Goal: Information Seeking & Learning: Find contact information

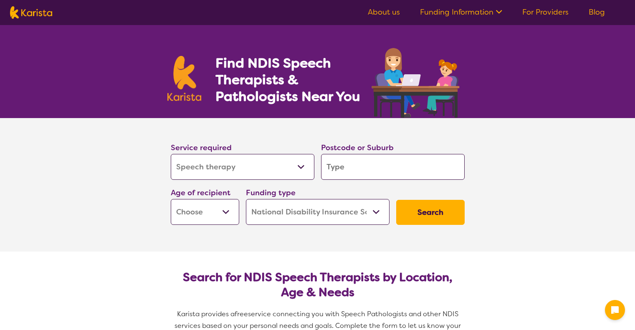
select select "Speech therapy"
select select "NDIS"
select select "Speech therapy"
select select "NDIS"
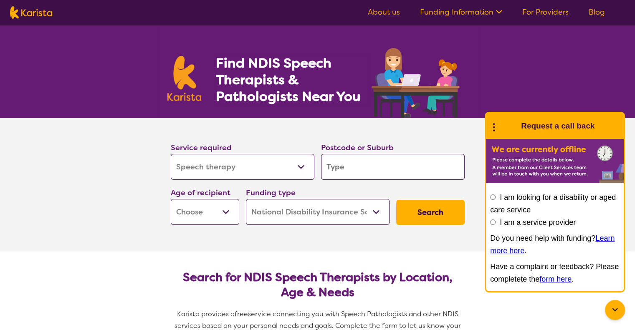
click at [235, 172] on select "Allied Health Assistant Assessment ([MEDICAL_DATA] or [MEDICAL_DATA]) Behaviour…" at bounding box center [243, 167] width 144 height 26
select select "Psychology"
click at [171, 154] on select "Allied Health Assistant Assessment ([MEDICAL_DATA] or [MEDICAL_DATA]) Behaviour…" at bounding box center [243, 167] width 144 height 26
select select "Psychology"
click at [373, 161] on input "search" at bounding box center [393, 167] width 144 height 26
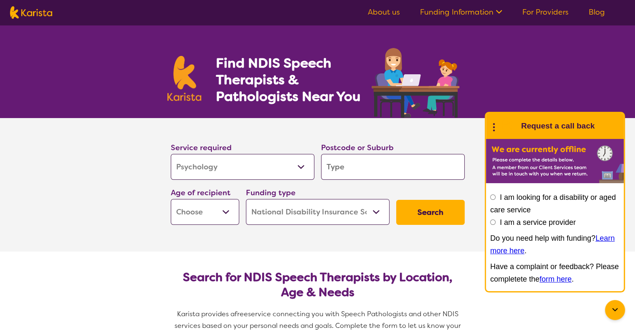
type input "2"
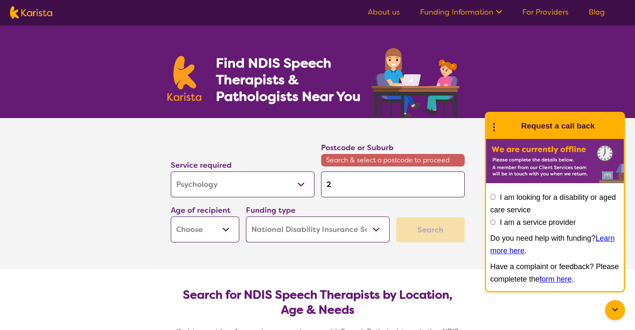
type input "21"
type input "217"
type input "2170"
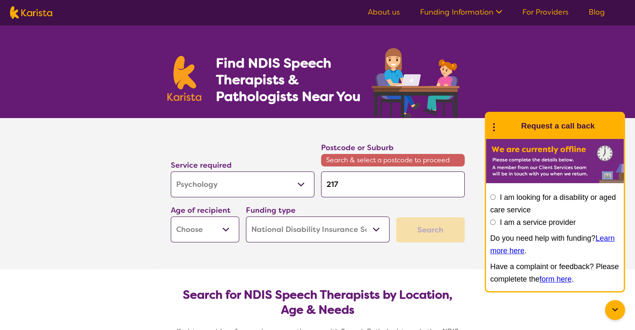
type input "2170"
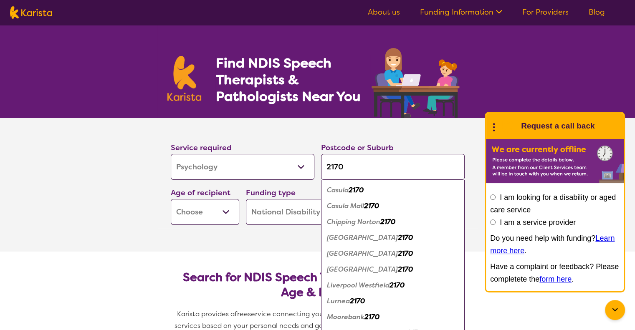
type input "2170"
click at [362, 192] on em "2170" at bounding box center [355, 190] width 15 height 9
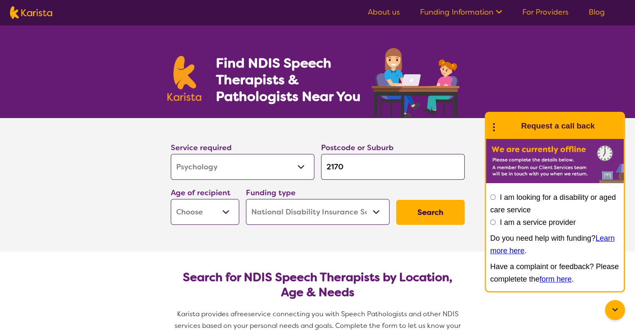
click at [230, 212] on select "Early Childhood - 0 to 9 Child - 10 to 11 Adolescent - 12 to 17 Adult - 18 to 6…" at bounding box center [205, 212] width 68 height 26
select select "EC"
click at [171, 199] on select "Early Childhood - 0 to 9 Child - 10 to 11 Adolescent - 12 to 17 Adult - 18 to 6…" at bounding box center [205, 212] width 68 height 26
select select "EC"
click at [227, 217] on select "Early Childhood - 0 to 9 Child - 10 to 11 Adolescent - 12 to 17 Adult - 18 to 6…" at bounding box center [205, 212] width 68 height 26
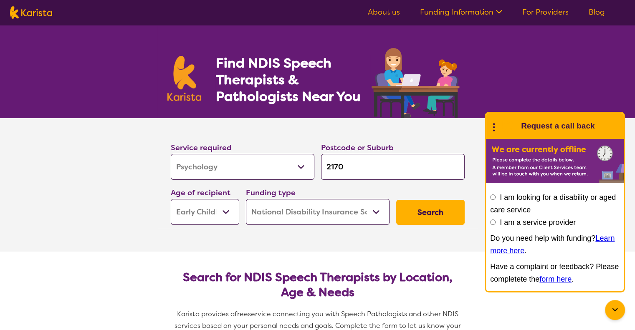
click at [171, 199] on select "Early Childhood - 0 to 9 Child - 10 to 11 Adolescent - 12 to 17 Adult - 18 to 6…" at bounding box center [205, 212] width 68 height 26
click at [312, 215] on select "Home Care Package (HCP) National Disability Insurance Scheme (NDIS) I don't know" at bounding box center [318, 212] width 144 height 26
click at [439, 215] on button "Search" at bounding box center [430, 212] width 68 height 25
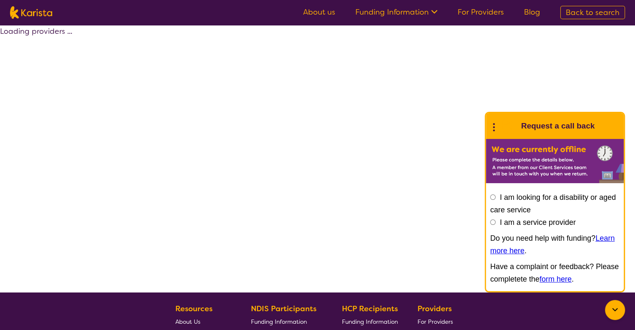
select select "by_score"
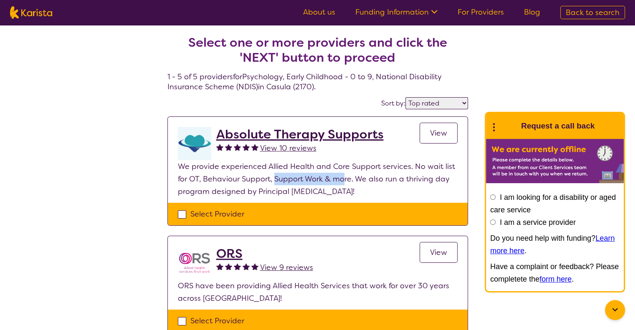
drag, startPoint x: 274, startPoint y: 178, endPoint x: 346, endPoint y: 178, distance: 71.8
click at [346, 178] on p "We provide experienced Allied Health and Core Support services. No wait list fo…" at bounding box center [318, 179] width 280 height 38
drag, startPoint x: 182, startPoint y: 178, endPoint x: 216, endPoint y: 180, distance: 34.7
click at [216, 180] on p "We provide experienced Allied Health and Core Support services. No wait list fo…" at bounding box center [318, 179] width 280 height 38
click at [225, 179] on p "We provide experienced Allied Health and Core Support services. No wait list fo…" at bounding box center [318, 179] width 280 height 38
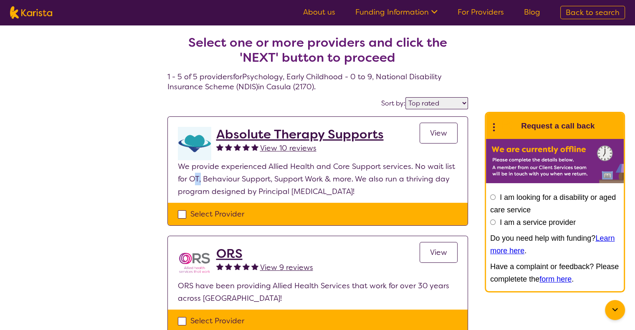
drag, startPoint x: 195, startPoint y: 178, endPoint x: 209, endPoint y: 178, distance: 13.8
click at [207, 178] on p "We provide experienced Allied Health and Core Support services. No wait list fo…" at bounding box center [318, 179] width 280 height 38
drag, startPoint x: 255, startPoint y: 180, endPoint x: 337, endPoint y: 182, distance: 81.8
click at [336, 182] on p "We provide experienced Allied Health and Core Support services. No wait list fo…" at bounding box center [318, 179] width 280 height 38
click at [341, 182] on p "We provide experienced Allied Health and Core Support services. No wait list fo…" at bounding box center [318, 179] width 280 height 38
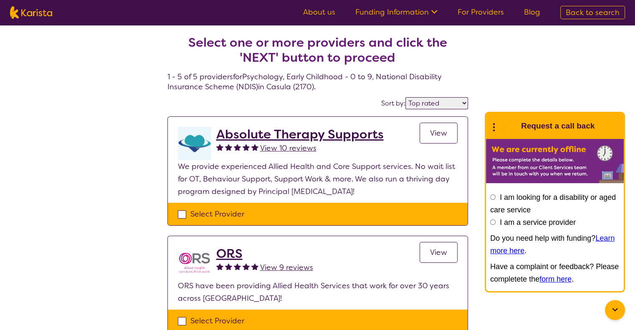
click at [426, 136] on link "View" at bounding box center [438, 133] width 38 height 21
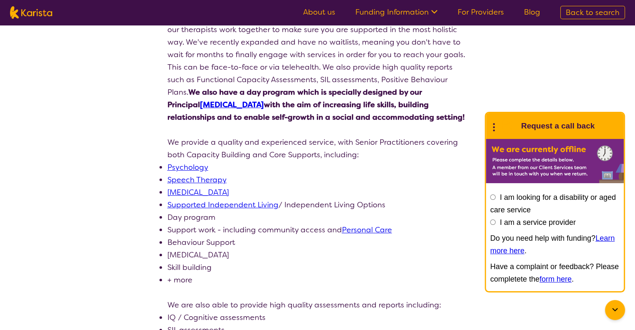
scroll to position [125, 0]
